Goal: Information Seeking & Learning: Find specific fact

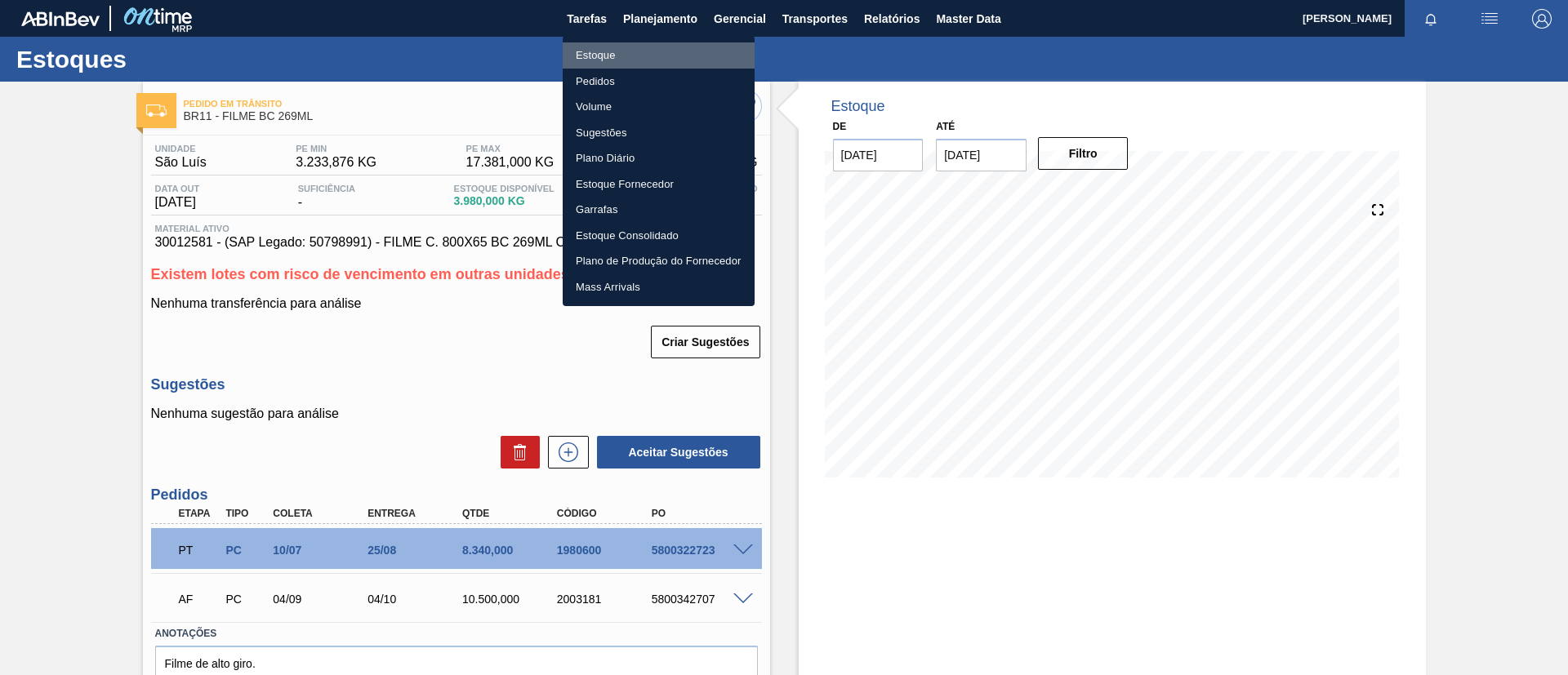
click at [662, 52] on li "Estoque" at bounding box center [658, 55] width 192 height 26
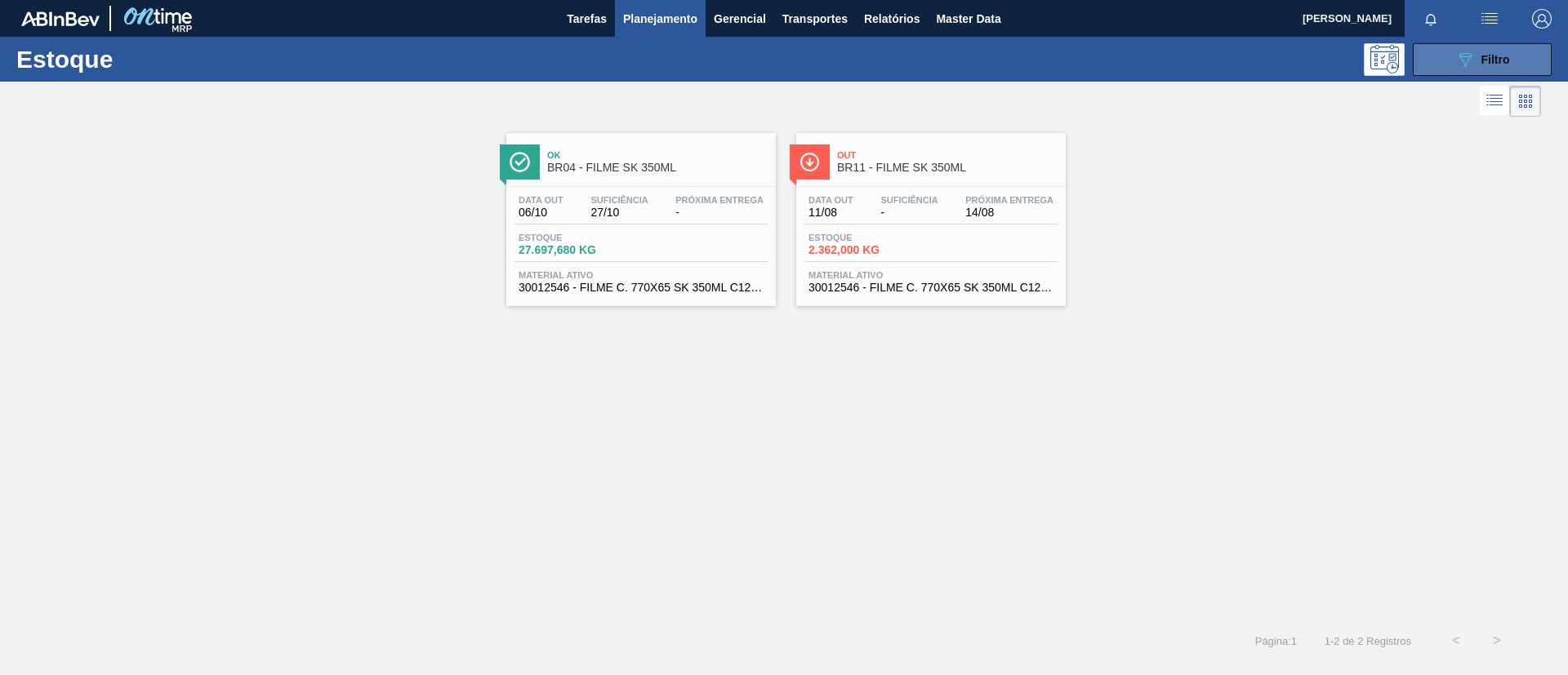
drag, startPoint x: 1480, startPoint y: 57, endPoint x: 1476, endPoint y: 65, distance: 8.9
click at [1480, 58] on div "089F7B8B-B2A5-4AFE-B5C0-19BA573D28AC Filtro" at bounding box center [1483, 59] width 55 height 20
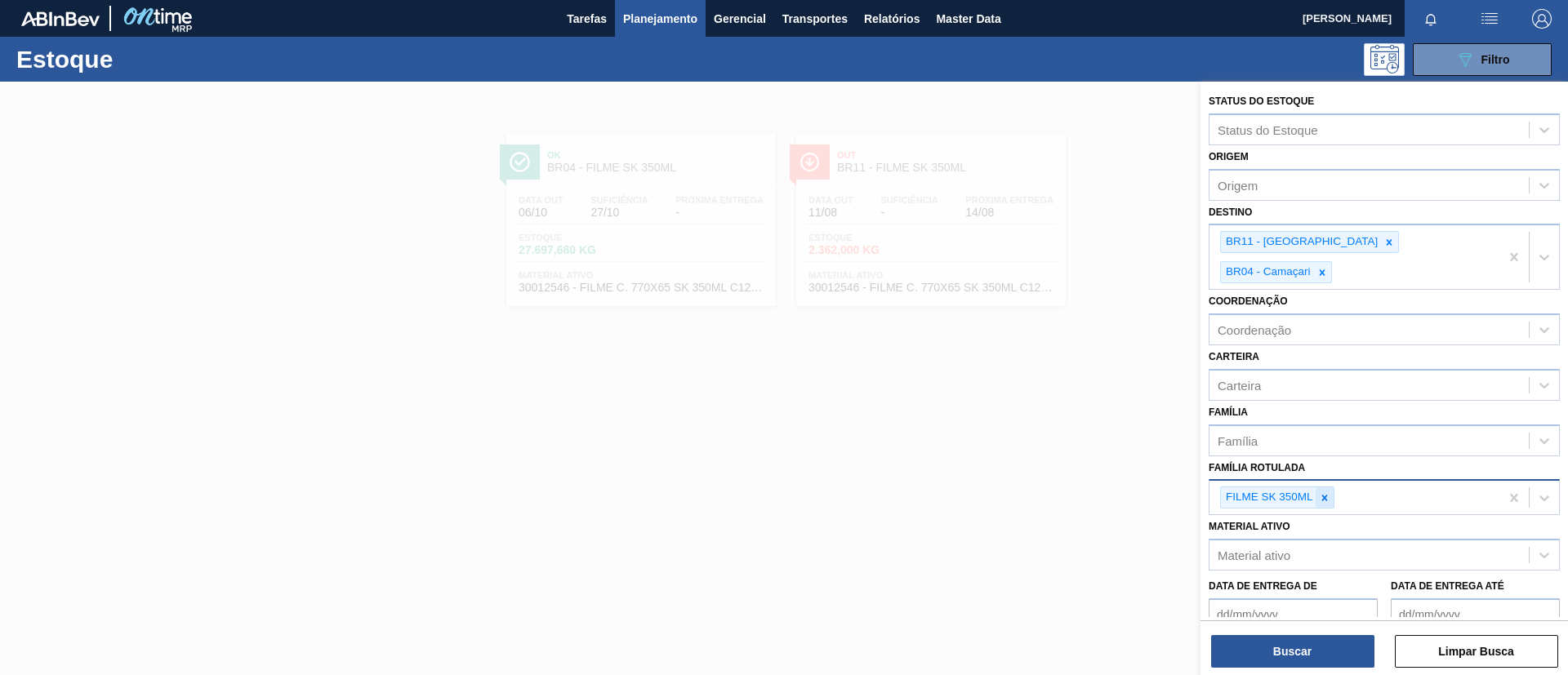
click at [1327, 492] on icon at bounding box center [1324, 497] width 11 height 11
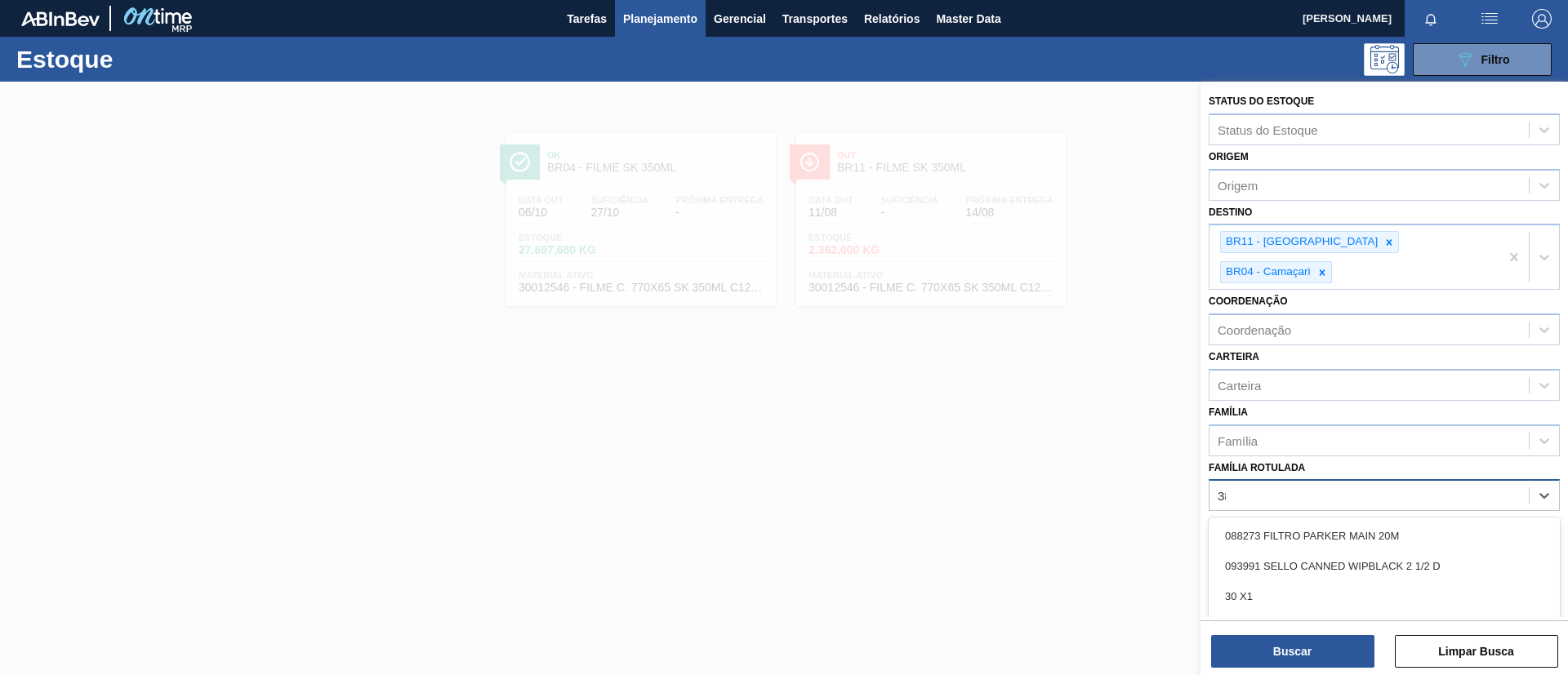
type Rotulada "38g"
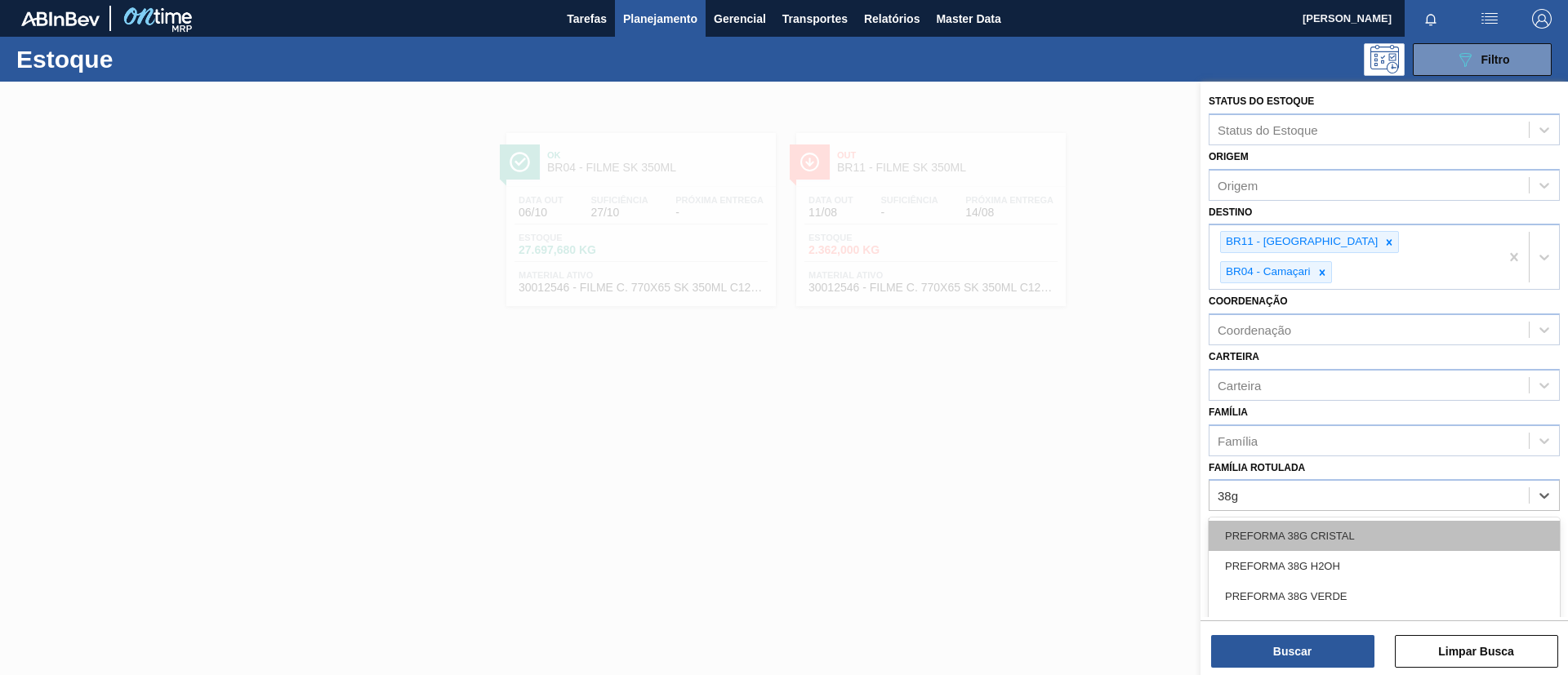
click at [1374, 520] on div "PREFORMA 38G CRISTAL" at bounding box center [1384, 535] width 351 height 30
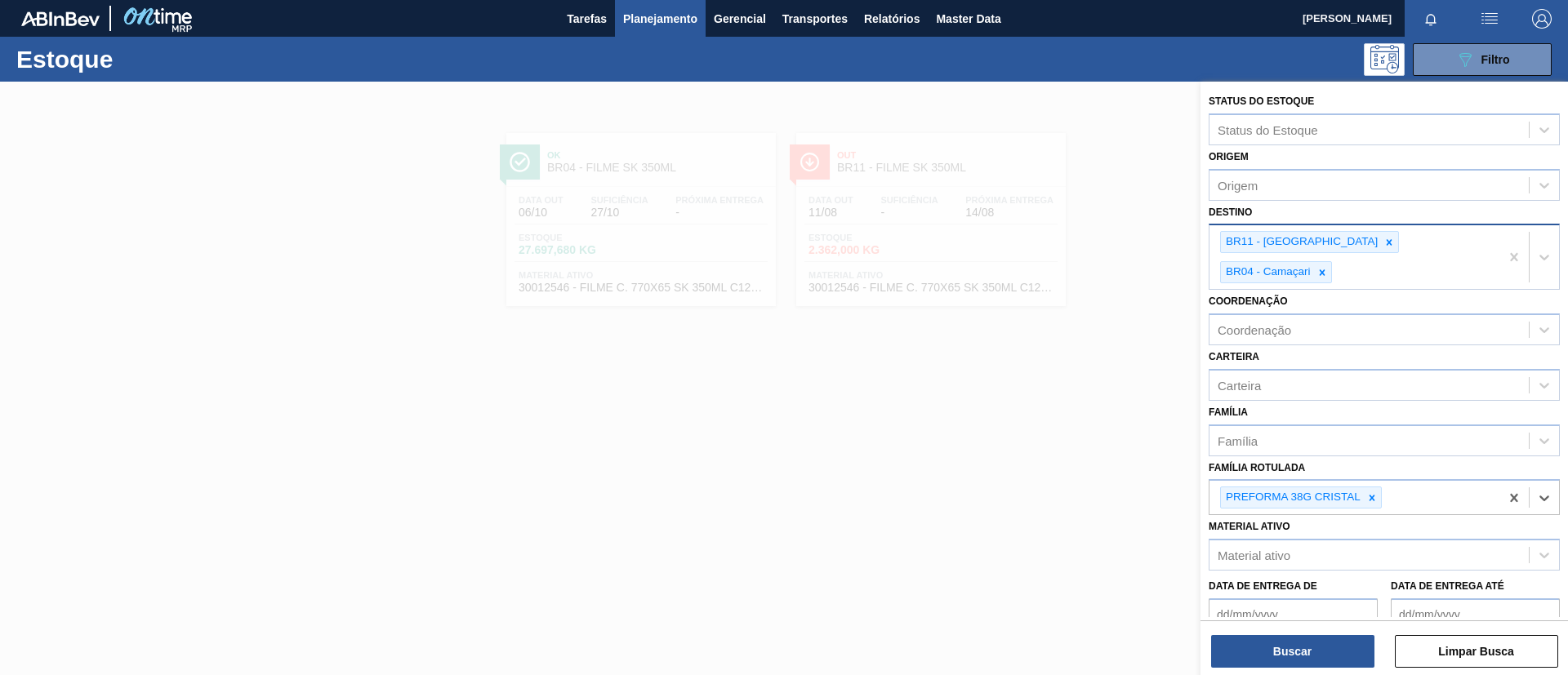
click at [1318, 258] on div "BR11 - São Luís BR04 - Camaçari" at bounding box center [1354, 257] width 290 height 64
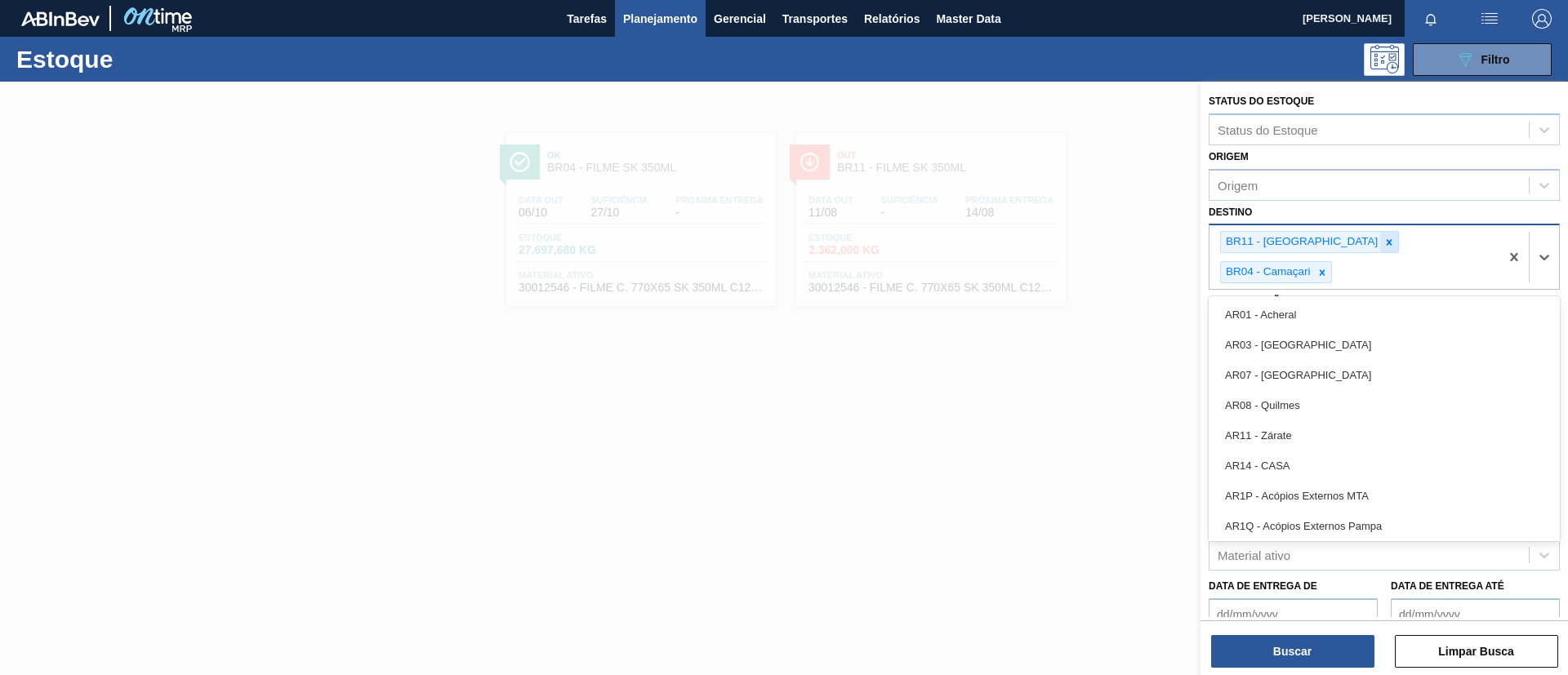
click at [1383, 245] on icon at bounding box center [1388, 242] width 11 height 11
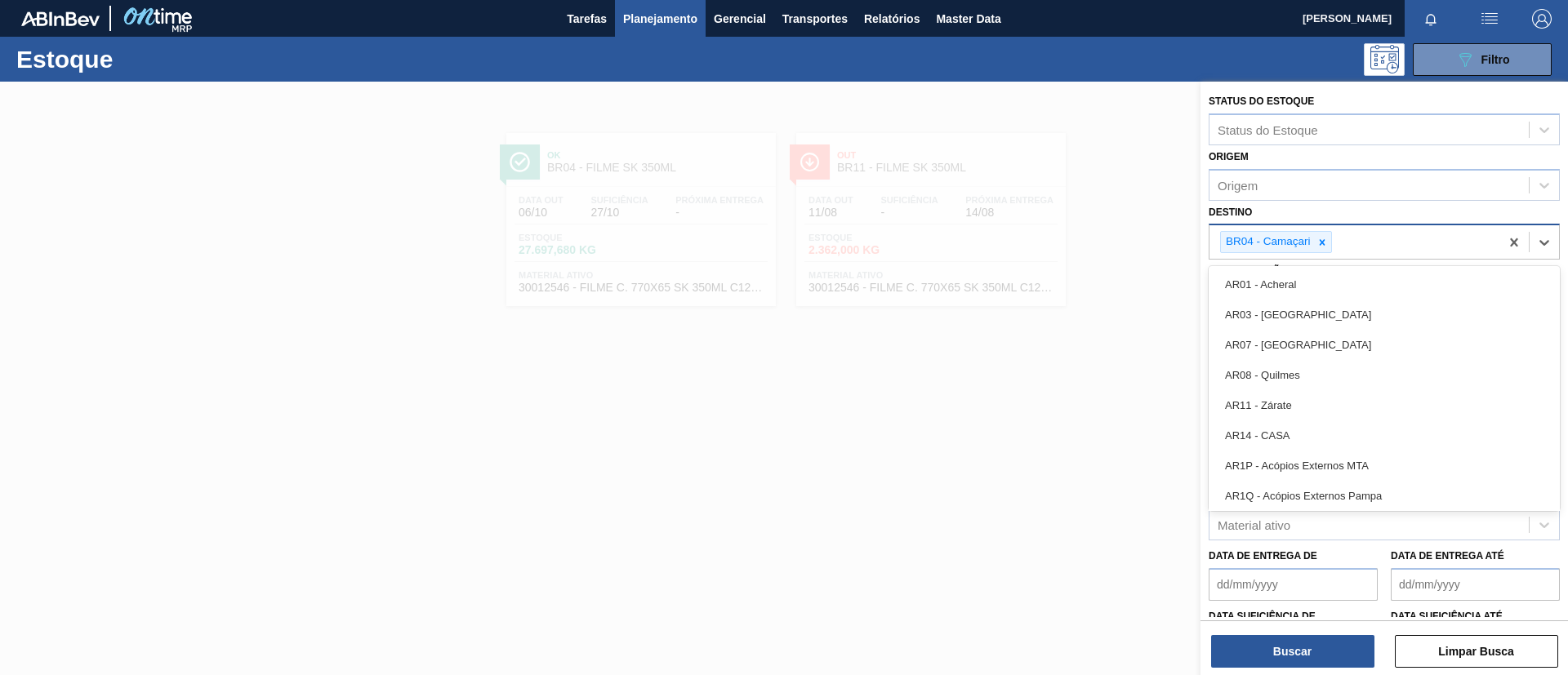
click at [1321, 245] on icon at bounding box center [1321, 242] width 11 height 11
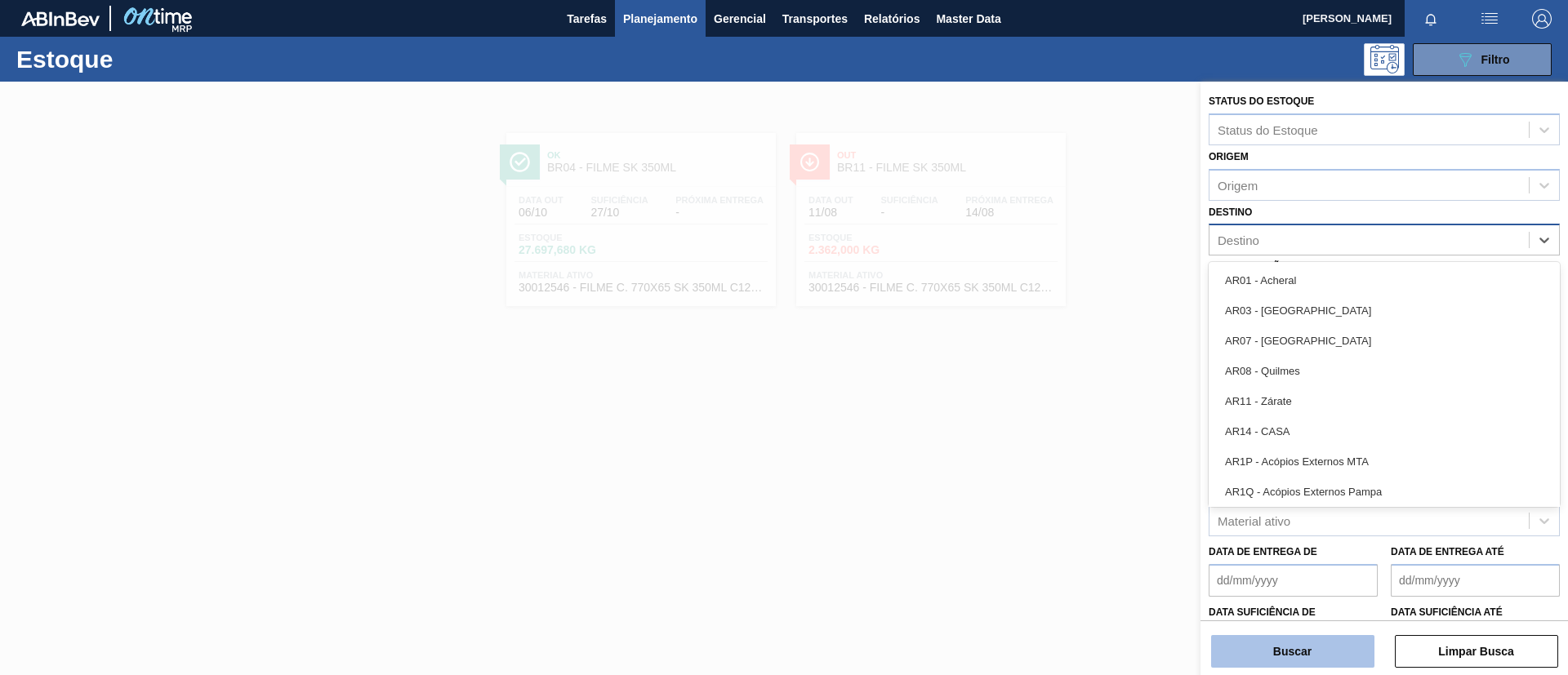
click at [1325, 653] on button "Buscar" at bounding box center [1293, 651] width 163 height 33
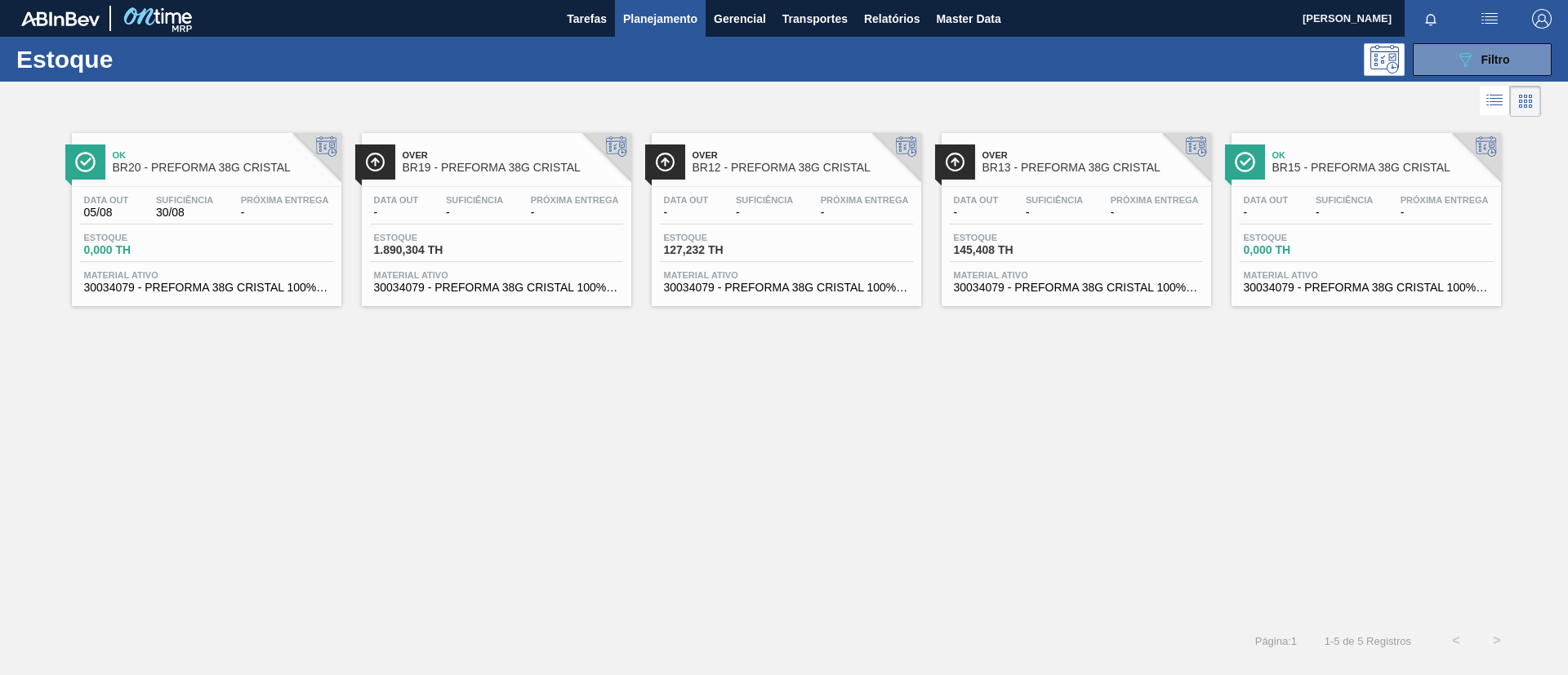
drag, startPoint x: 474, startPoint y: 186, endPoint x: 467, endPoint y: 174, distance: 13.9
click at [475, 187] on div "Data out - Suficiência - Próxima Entrega - Estoque 1.890,304 TH Material ativo …" at bounding box center [497, 242] width 270 height 111
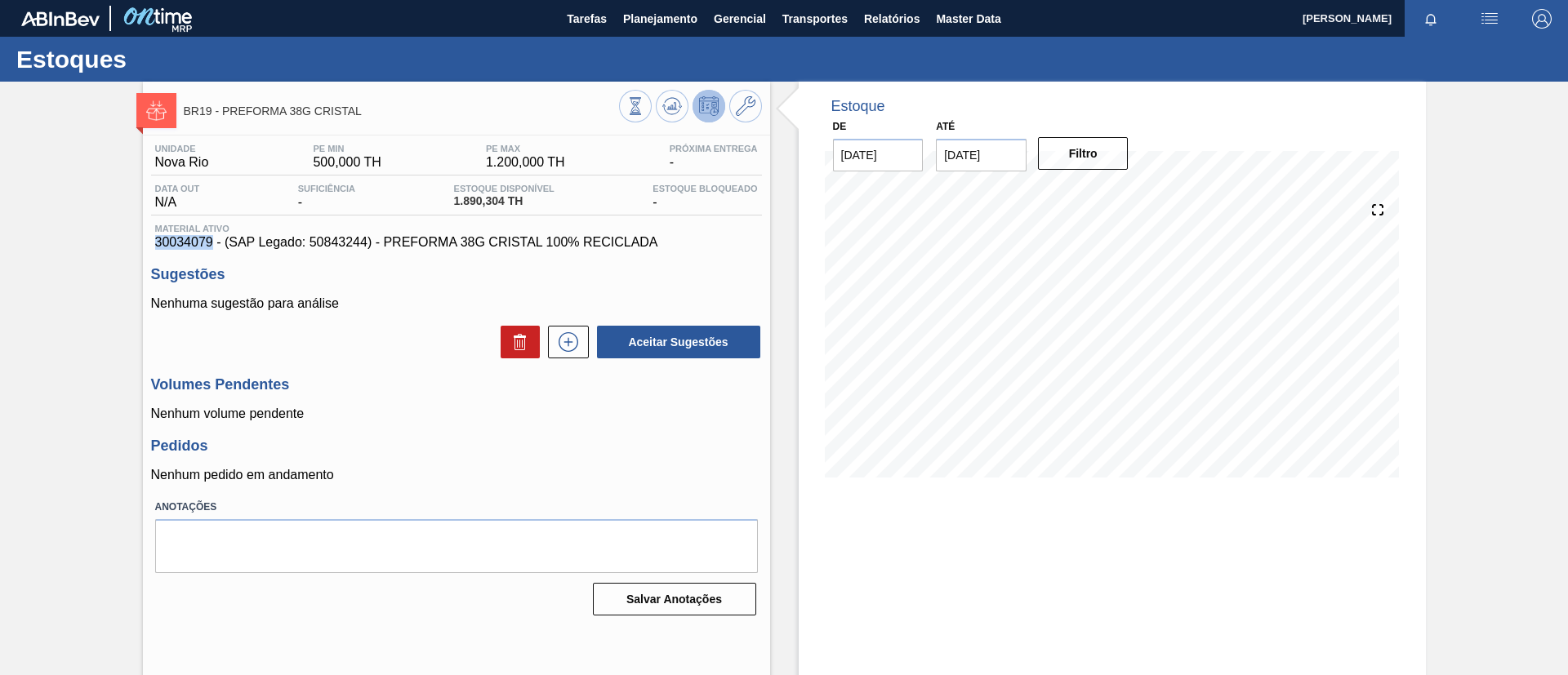
drag, startPoint x: 143, startPoint y: 240, endPoint x: 212, endPoint y: 244, distance: 69.1
click at [212, 244] on div "Unidade Nova Rio PE MIN 500,000 TH PE MAX 1.200,000 TH Próxima Entrega - Data o…" at bounding box center [456, 379] width 627 height 486
copy span "30034079"
drag, startPoint x: 370, startPoint y: 113, endPoint x: 225, endPoint y: 110, distance: 145.0
click at [225, 110] on span "BR19 - PREFORMA 38G CRISTAL" at bounding box center [401, 112] width 436 height 12
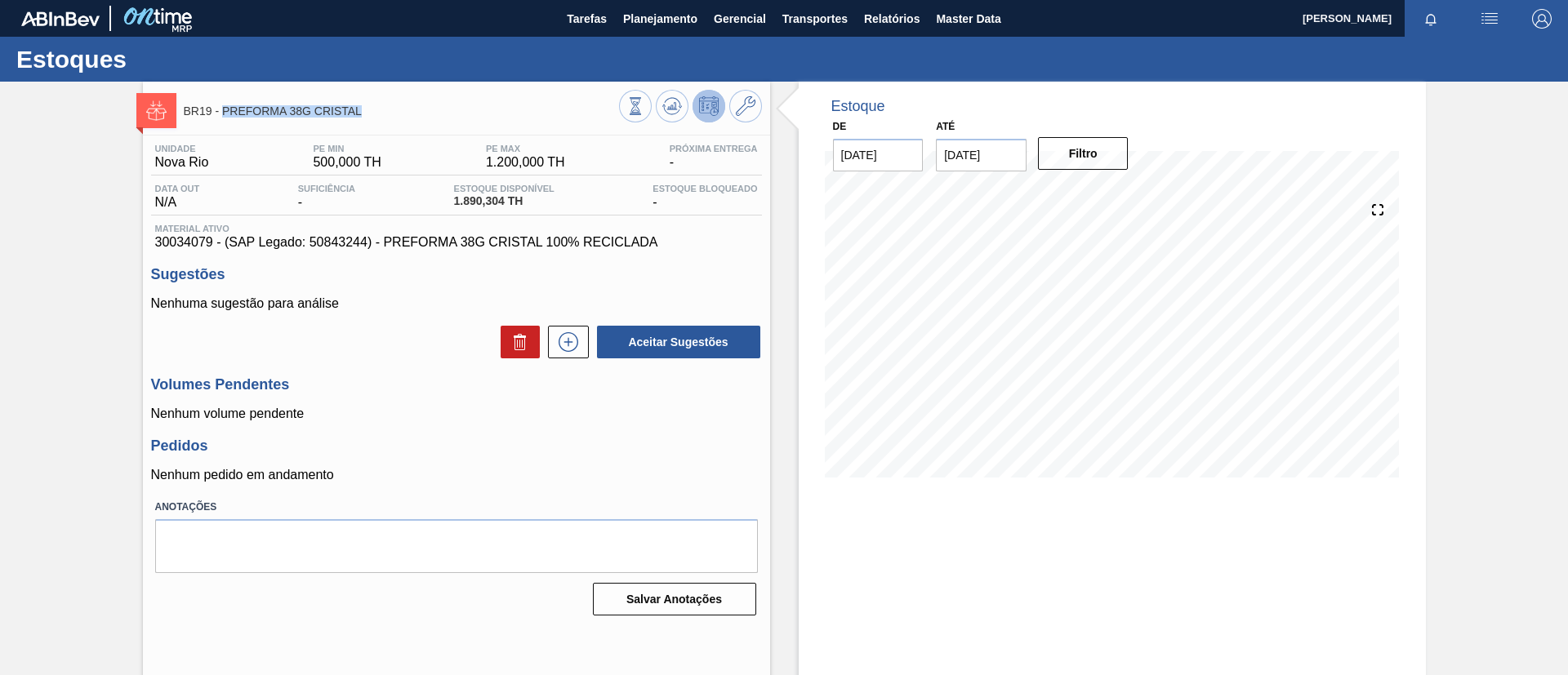
copy span "PREFORMA 38G CRISTAL"
drag, startPoint x: 310, startPoint y: 241, endPoint x: 367, endPoint y: 242, distance: 57.0
click at [367, 242] on span "30034079 - (SAP Legado: 50843244) - PREFORMA 38G CRISTAL 100% RECICLADA" at bounding box center [456, 242] width 602 height 15
copy span "50843244"
